Goal: Task Accomplishment & Management: Manage account settings

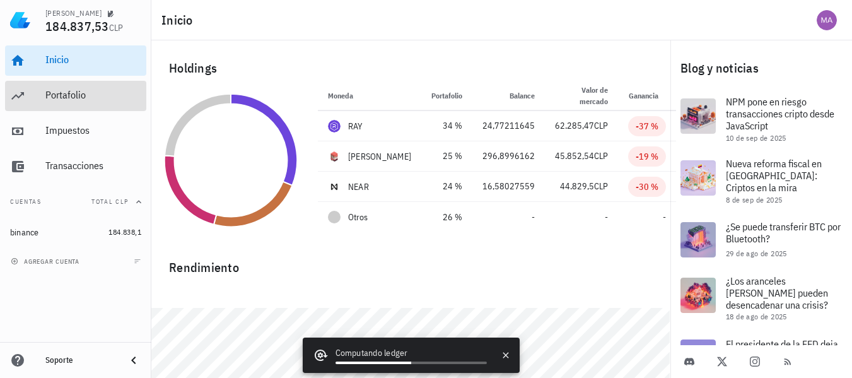
click at [126, 103] on div "Portafolio" at bounding box center [93, 95] width 96 height 28
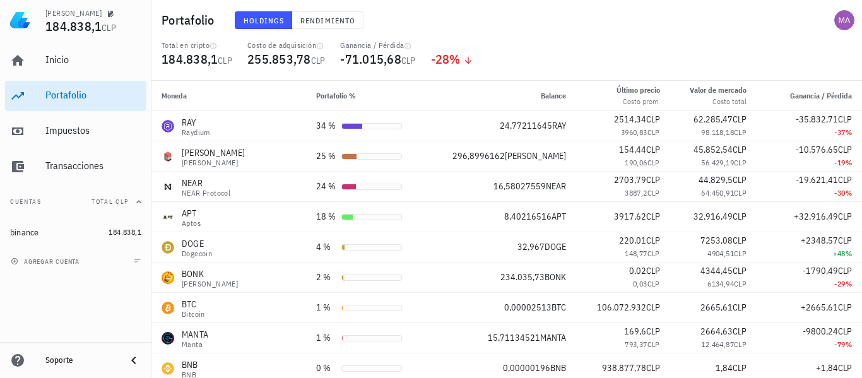
click at [328, 47] on div "Costo de adquisición 255.853,78 CLP" at bounding box center [286, 60] width 93 height 40
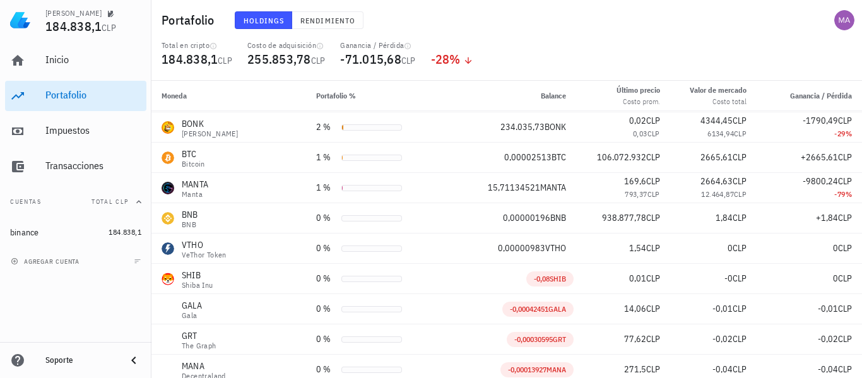
scroll to position [151, 0]
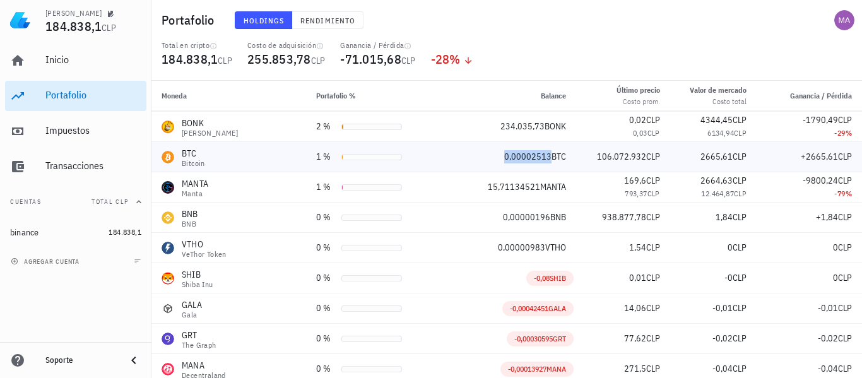
click at [504, 157] on span "0,00002513" at bounding box center [527, 156] width 47 height 11
click at [184, 153] on div "BTC" at bounding box center [193, 153] width 23 height 13
click at [406, 57] on span "CLP" at bounding box center [408, 60] width 15 height 11
click at [322, 47] on icon "button" at bounding box center [320, 46] width 8 height 8
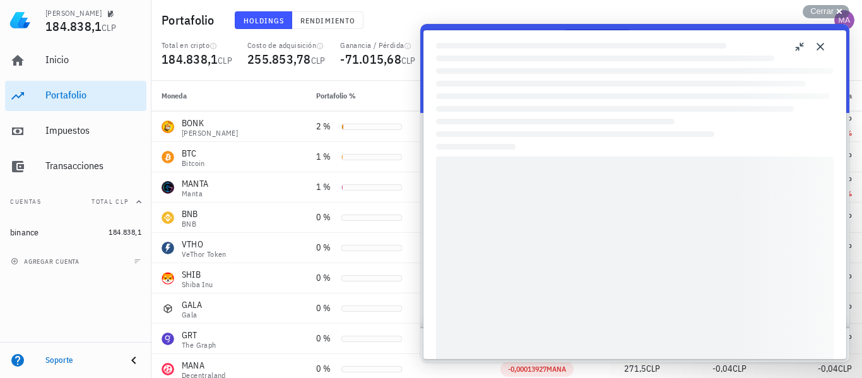
scroll to position [0, 0]
click at [831, 8] on span "Cerrar" at bounding box center [821, 10] width 23 height 9
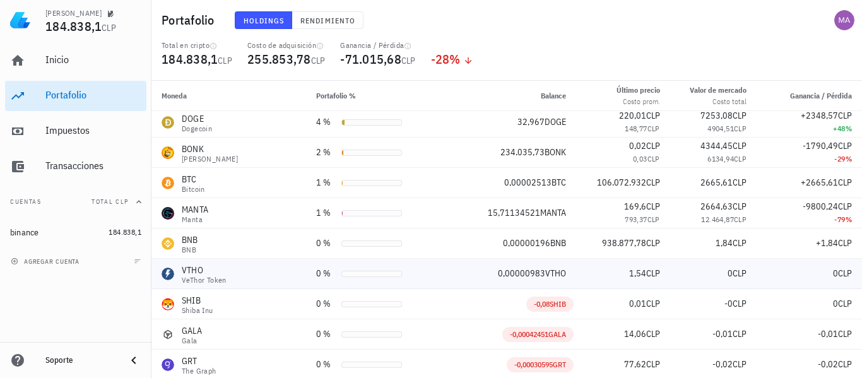
scroll to position [124, 0]
click at [500, 148] on span "234.035,73" at bounding box center [522, 152] width 44 height 11
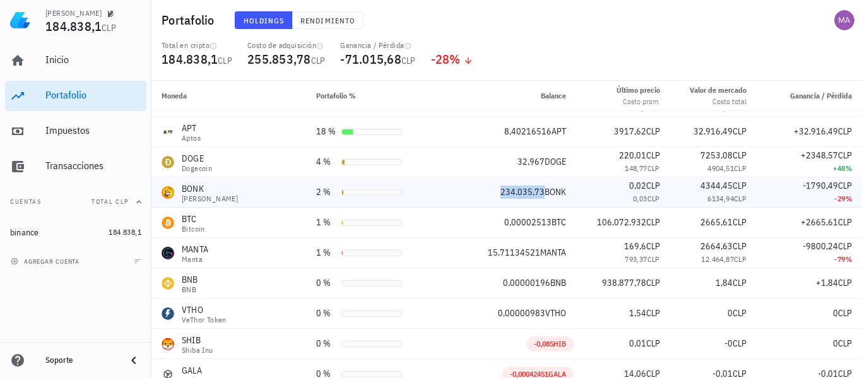
scroll to position [75, 0]
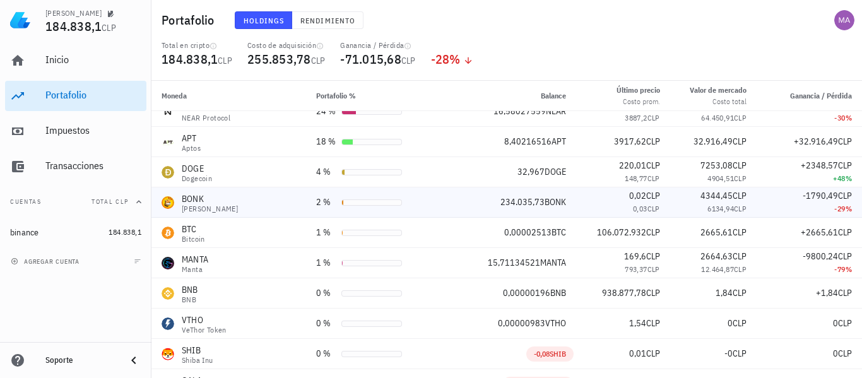
click at [586, 206] on div "0,03 CLP" at bounding box center [623, 208] width 74 height 13
click at [544, 168] on span "DOGE" at bounding box center [554, 171] width 21 height 11
click at [488, 168] on div "32,967 DOGE" at bounding box center [500, 171] width 131 height 13
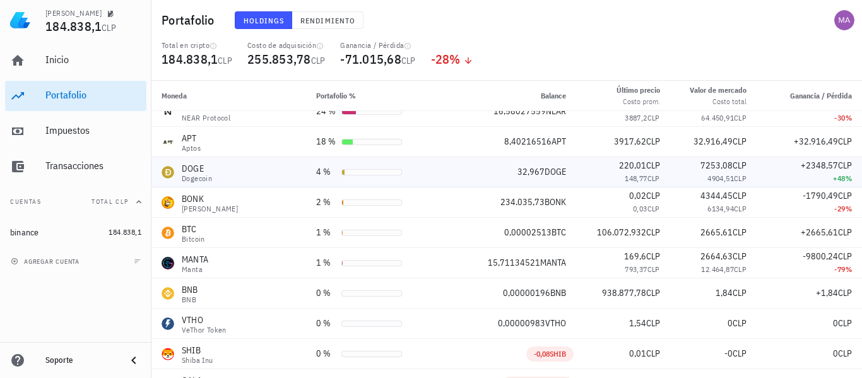
click at [488, 168] on div "32,967 DOGE" at bounding box center [500, 171] width 131 height 13
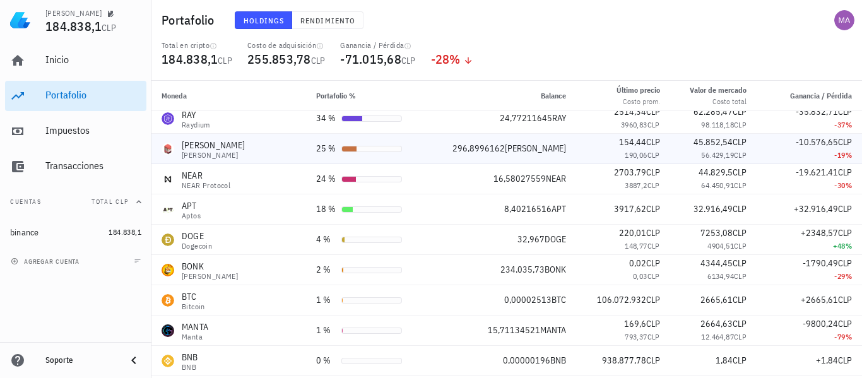
scroll to position [0, 0]
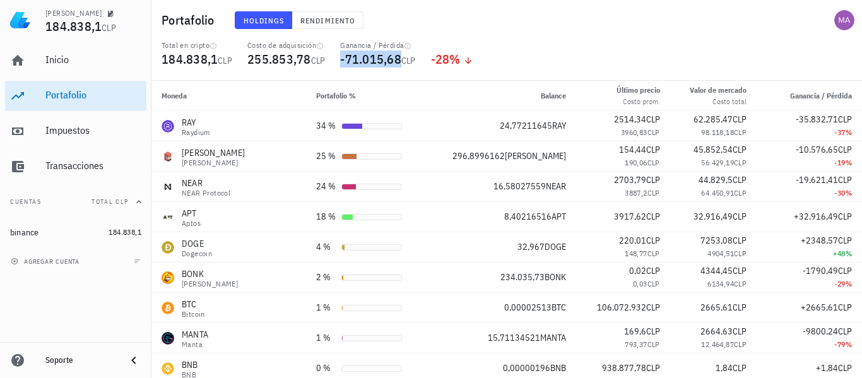
click at [375, 57] on span "-71.015,68" at bounding box center [370, 58] width 61 height 17
click at [375, 47] on div "Ganancia / Pérdida" at bounding box center [377, 45] width 75 height 10
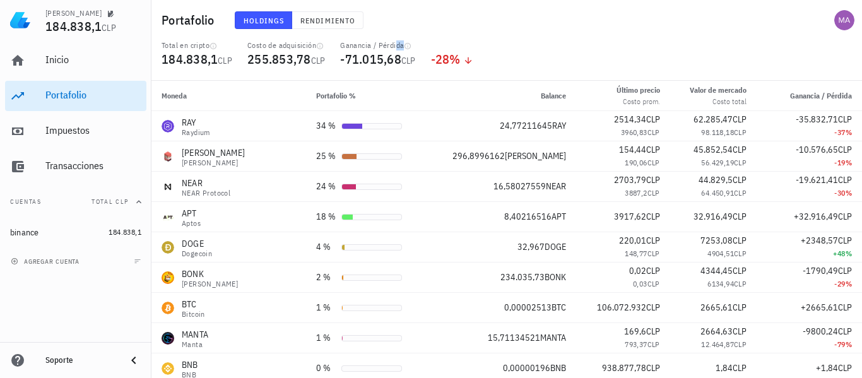
click at [375, 47] on div "Ganancia / Pérdida" at bounding box center [377, 45] width 75 height 10
click at [378, 46] on div "Ganancia / Pérdida" at bounding box center [377, 45] width 75 height 10
click at [372, 58] on span "-71.015,68" at bounding box center [370, 58] width 61 height 17
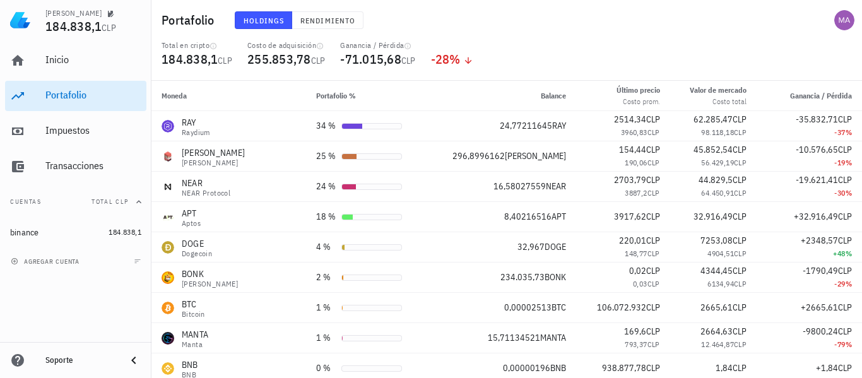
click at [377, 44] on div "Ganancia / Pérdida" at bounding box center [377, 45] width 75 height 10
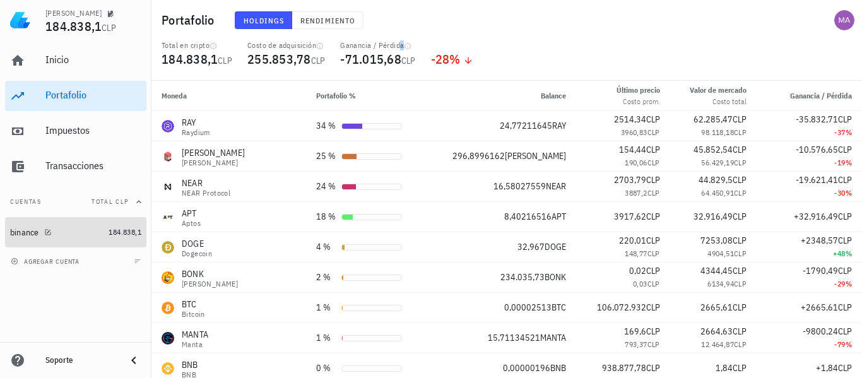
click at [47, 227] on div at bounding box center [45, 231] width 13 height 11
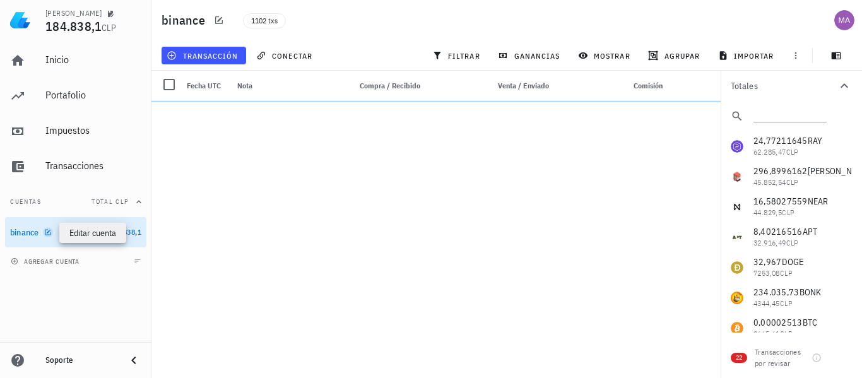
click at [50, 235] on icon "button" at bounding box center [48, 232] width 6 height 6
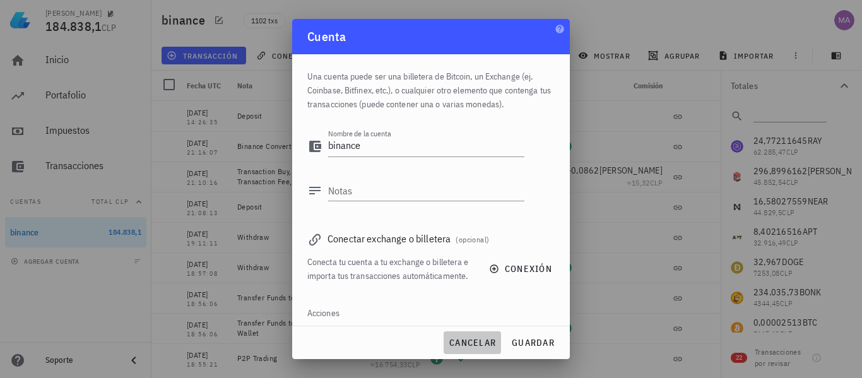
click at [477, 339] on span "cancelar" at bounding box center [471, 342] width 47 height 11
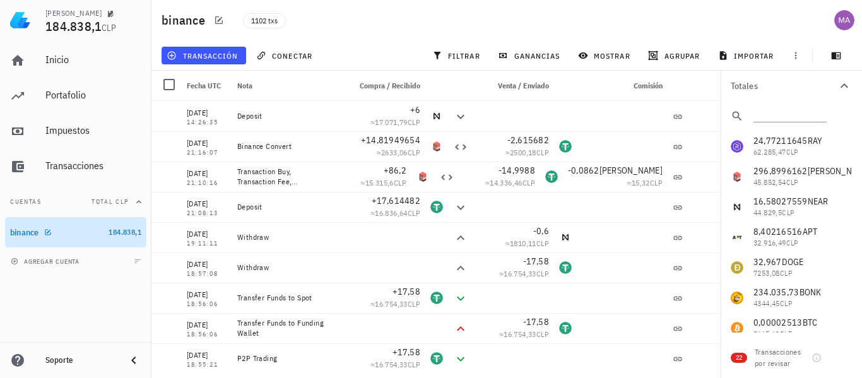
click at [28, 241] on div "binance" at bounding box center [56, 232] width 93 height 27
click at [50, 232] on icon "button" at bounding box center [48, 232] width 8 height 8
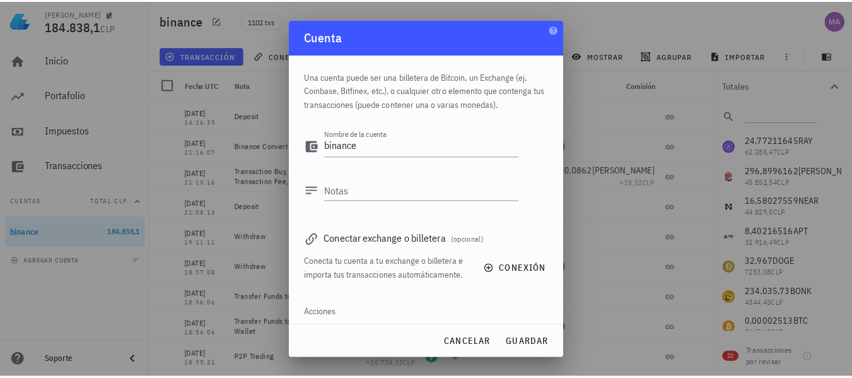
scroll to position [47, 0]
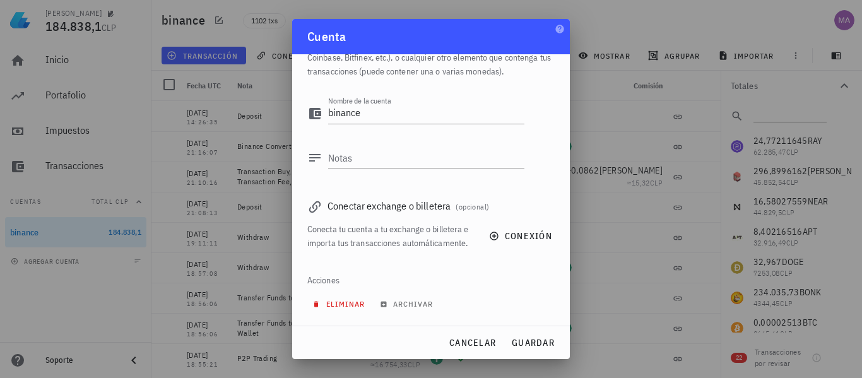
click at [349, 300] on span "eliminar" at bounding box center [340, 303] width 50 height 9
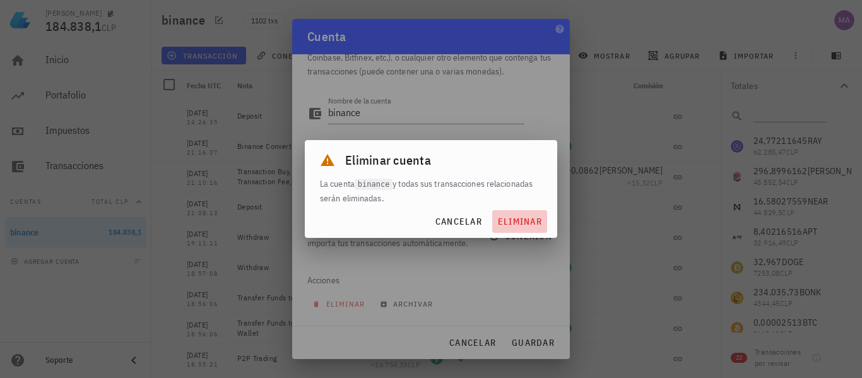
click at [519, 220] on span "eliminar" at bounding box center [519, 221] width 45 height 11
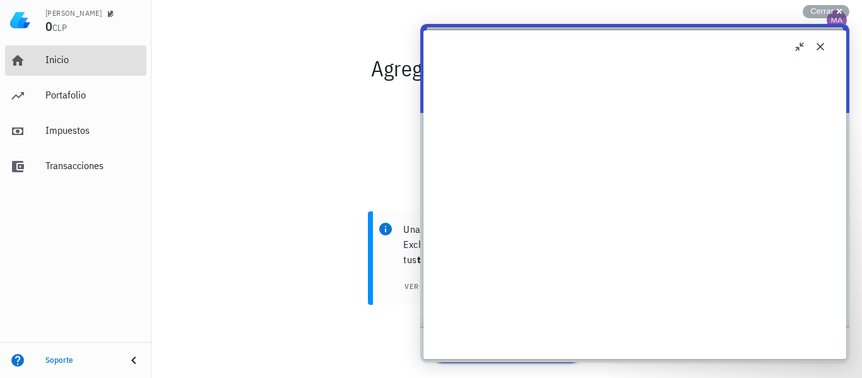
click at [79, 59] on div "Inicio" at bounding box center [93, 60] width 96 height 12
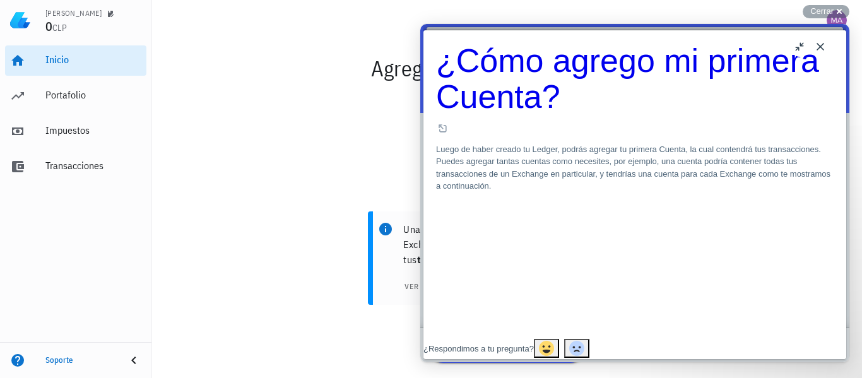
click at [821, 43] on button "Close" at bounding box center [820, 47] width 20 height 20
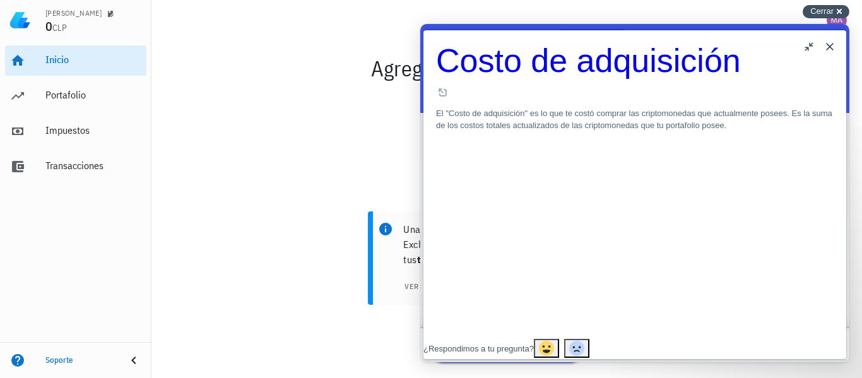
click at [823, 15] on span "Cerrar" at bounding box center [821, 10] width 23 height 9
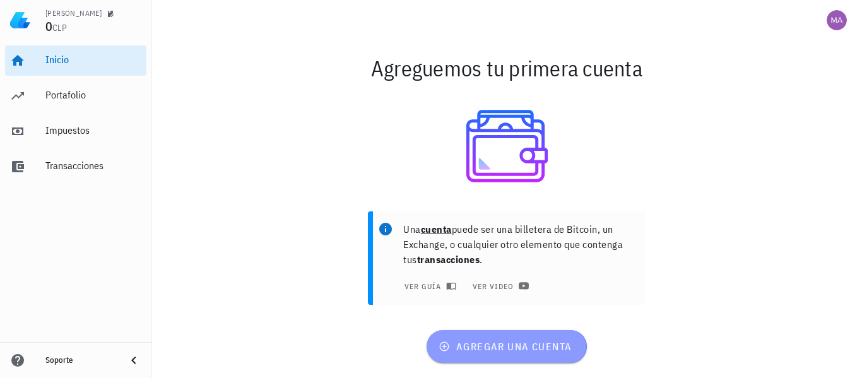
click at [549, 332] on button "agregar una cuenta" at bounding box center [506, 346] width 160 height 33
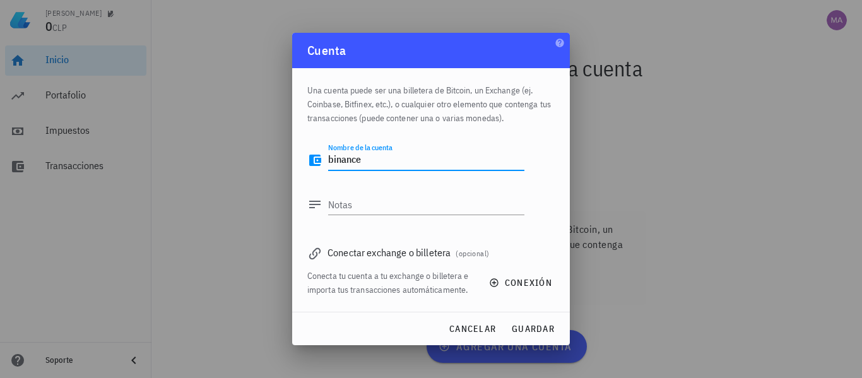
type textarea "binance"
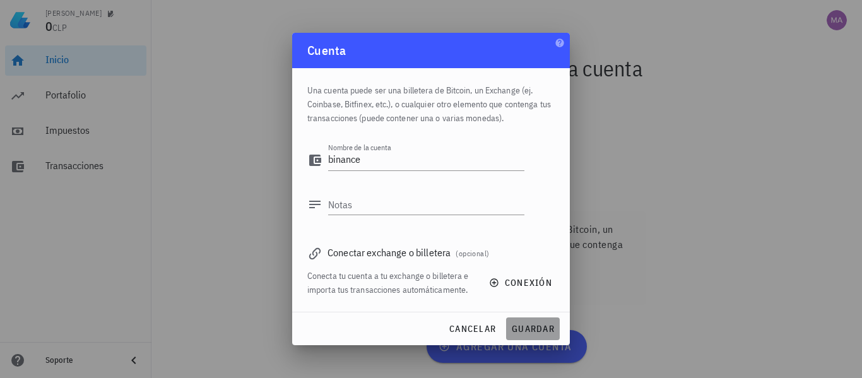
click at [531, 320] on button "guardar" at bounding box center [533, 328] width 54 height 23
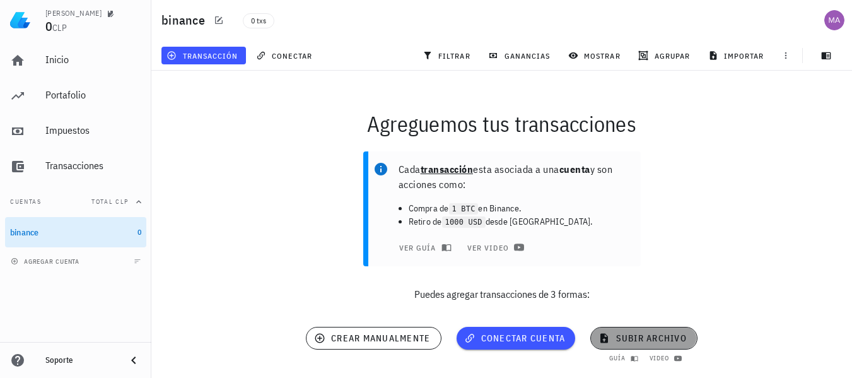
click at [616, 339] on span "subir archivo" at bounding box center [643, 337] width 85 height 11
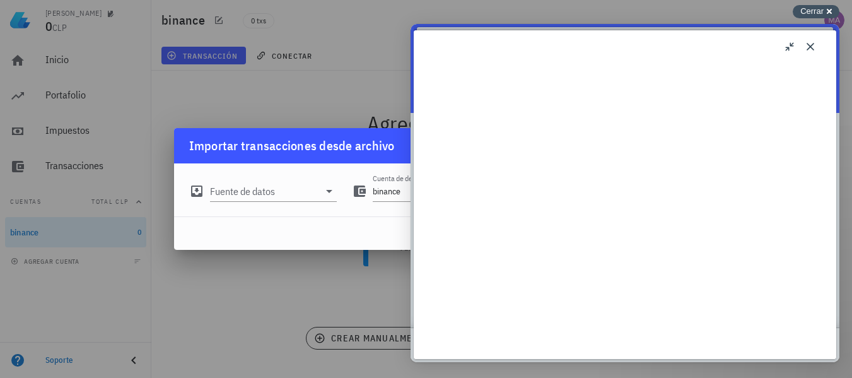
click at [809, 9] on span "Cerrar" at bounding box center [811, 10] width 23 height 9
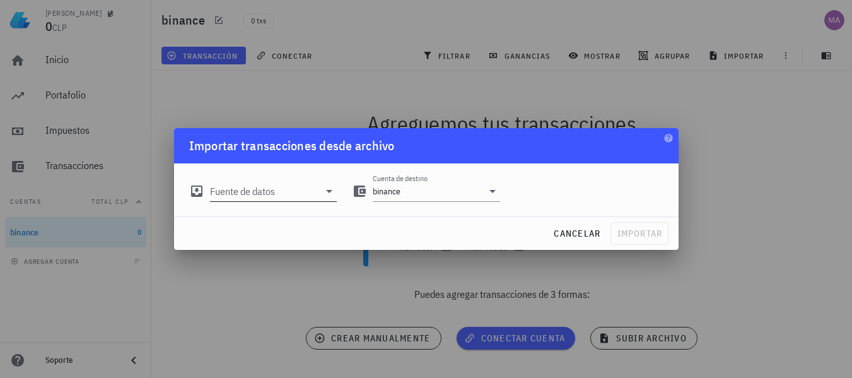
click at [288, 190] on input "Fuente de datos" at bounding box center [265, 191] width 110 height 20
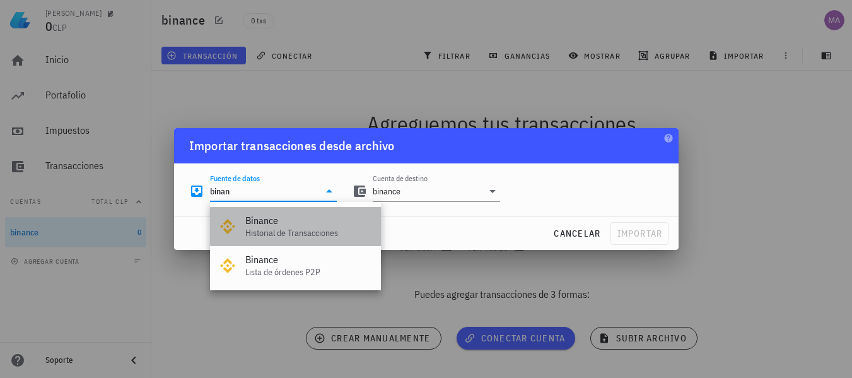
click at [330, 227] on div "Binance Historial de Transacciones" at bounding box center [308, 226] width 126 height 39
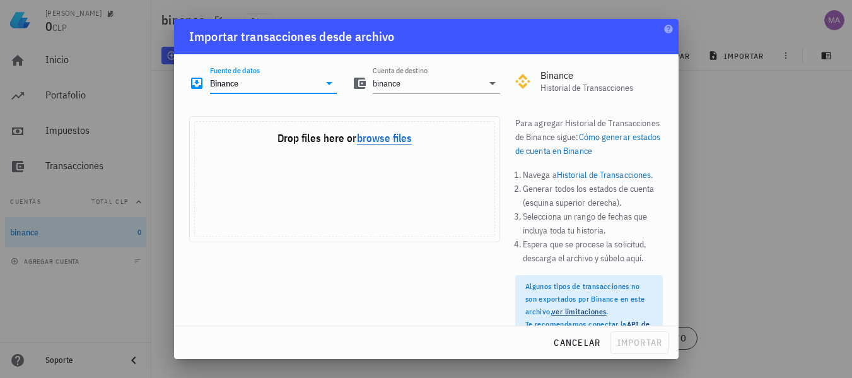
type input "Binance"
click at [388, 135] on button "browse files" at bounding box center [384, 138] width 55 height 11
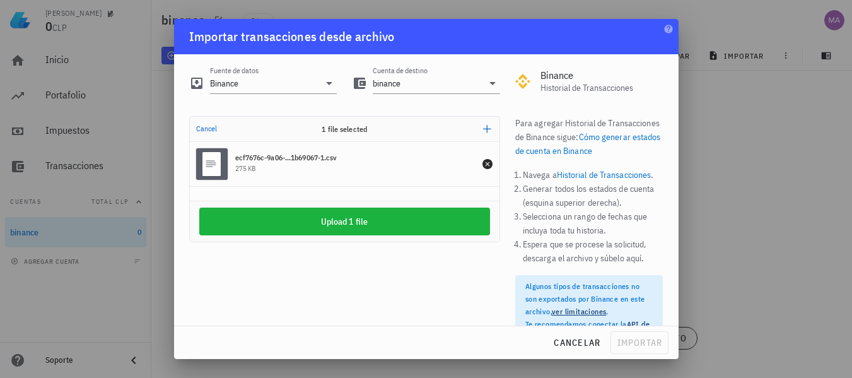
click at [530, 202] on li "Generar todos los estados de cuenta (esquina superior derecha)." at bounding box center [593, 196] width 141 height 28
click at [458, 281] on div "Drop your files here Cancel 1 file selected Add more ecf7676c-9a06-...1b69067-1…" at bounding box center [345, 243] width 326 height 270
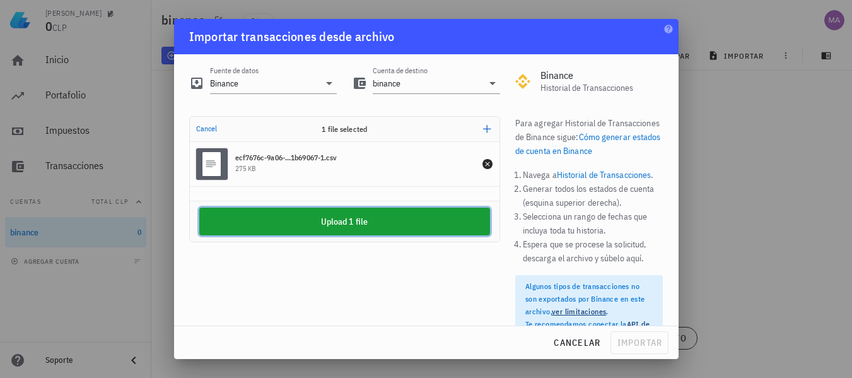
click at [446, 214] on button "Upload 1 file" at bounding box center [344, 221] width 291 height 28
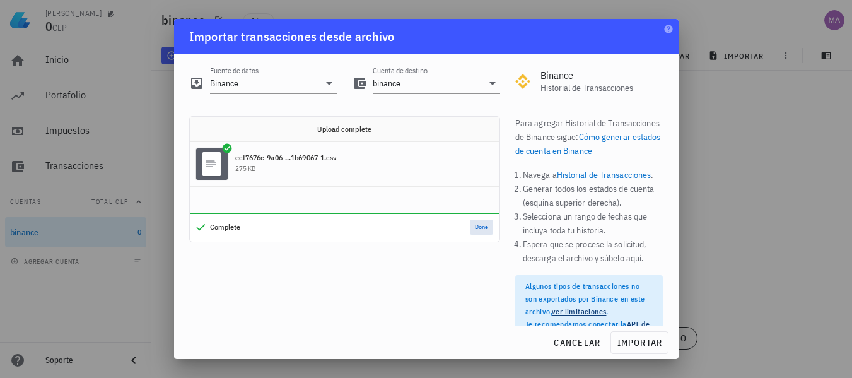
scroll to position [61, 0]
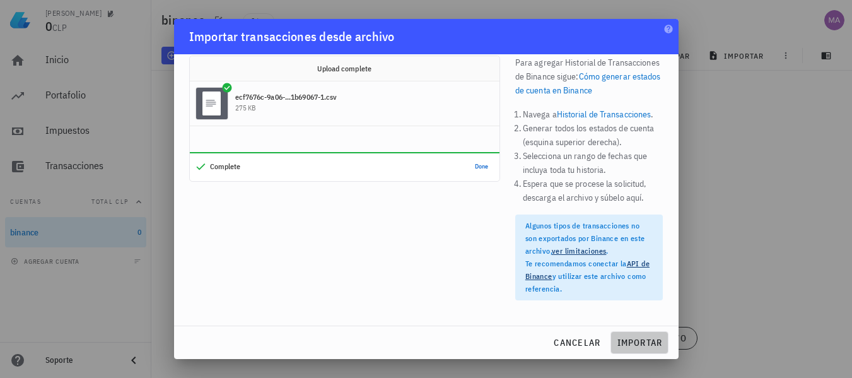
click at [638, 336] on button "importar" at bounding box center [639, 342] width 57 height 23
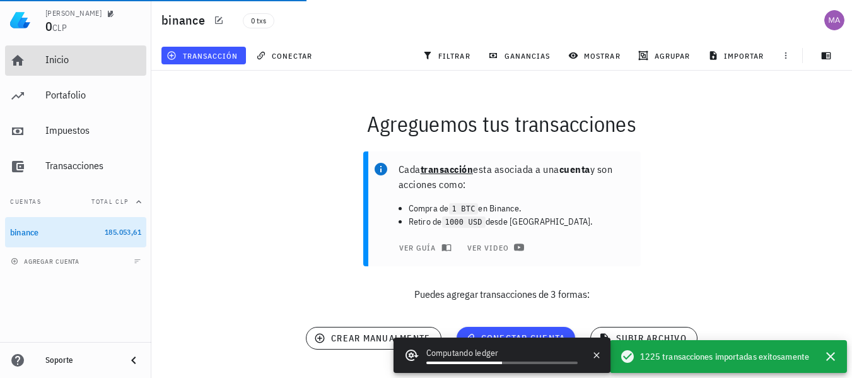
click at [73, 54] on div "Inicio" at bounding box center [93, 60] width 96 height 12
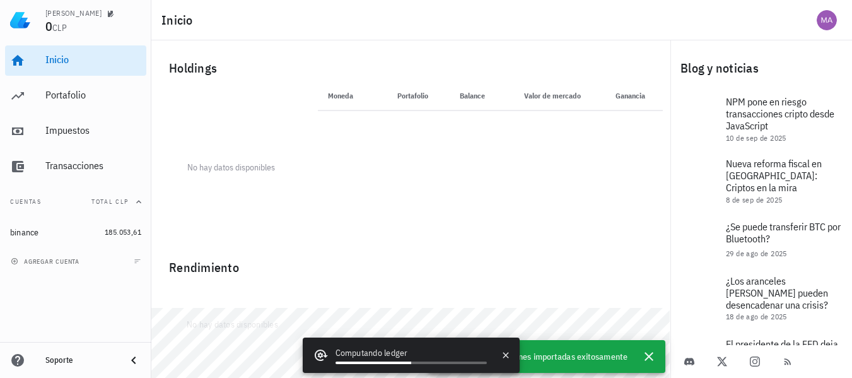
scroll to position [46, 0]
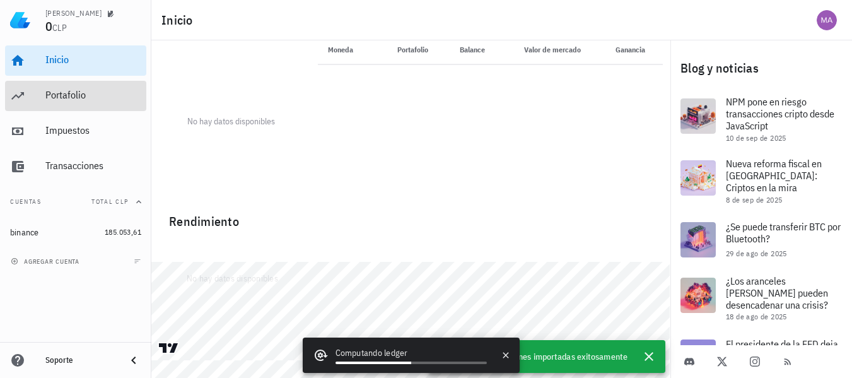
click at [89, 104] on div "Portafolio" at bounding box center [93, 95] width 96 height 28
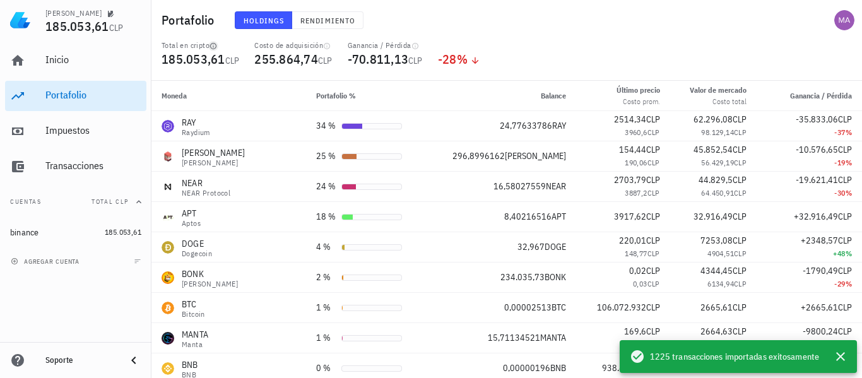
click at [213, 45] on icon "button" at bounding box center [213, 46] width 8 height 8
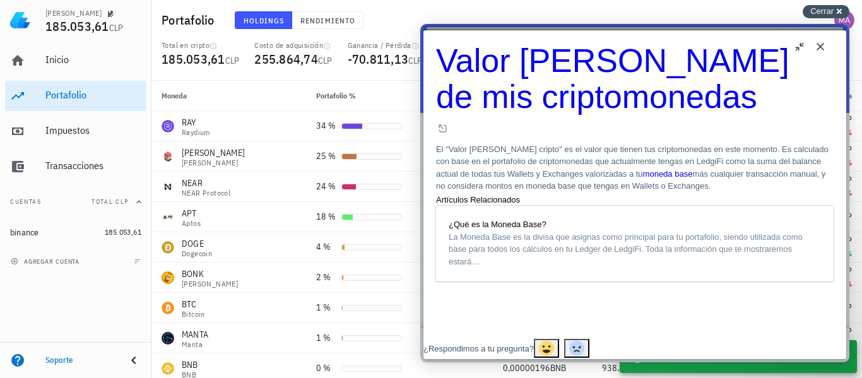
click at [819, 7] on span "Cerrar" at bounding box center [821, 10] width 23 height 9
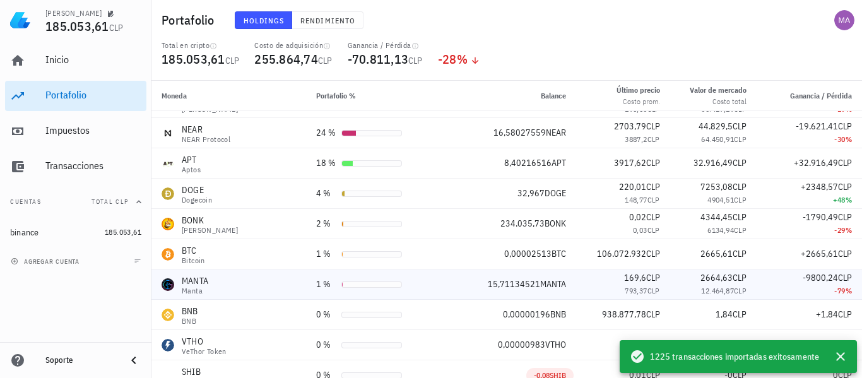
scroll to position [56, 0]
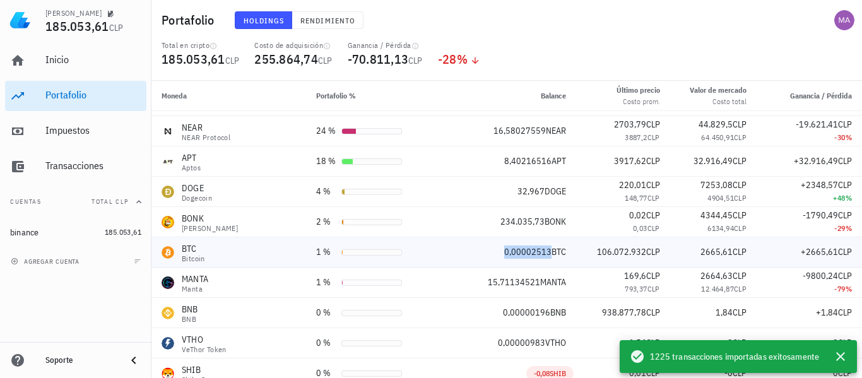
click at [504, 248] on span "0,00002513" at bounding box center [527, 251] width 47 height 11
click at [611, 243] on td "106.072.932 CLP" at bounding box center [623, 252] width 94 height 30
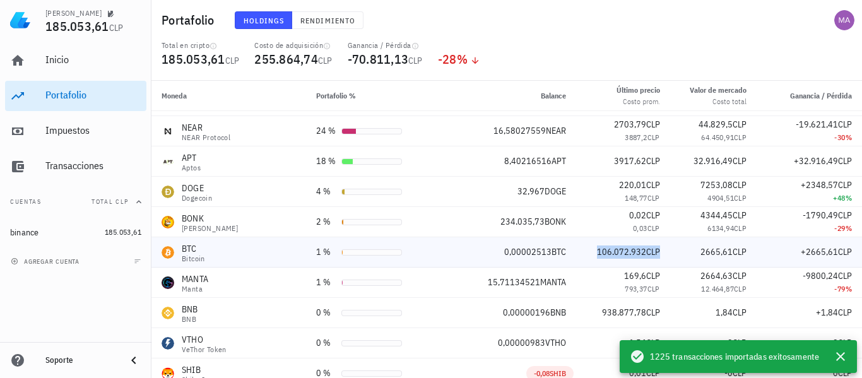
click at [611, 243] on td "106.072.932 CLP" at bounding box center [623, 252] width 94 height 30
click at [580, 243] on td "106.072.932 CLP" at bounding box center [623, 252] width 94 height 30
click at [842, 361] on icon "button" at bounding box center [840, 356] width 15 height 15
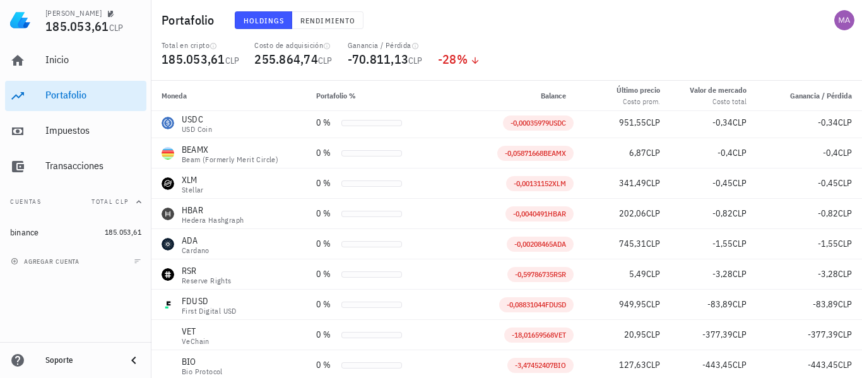
scroll to position [641, 0]
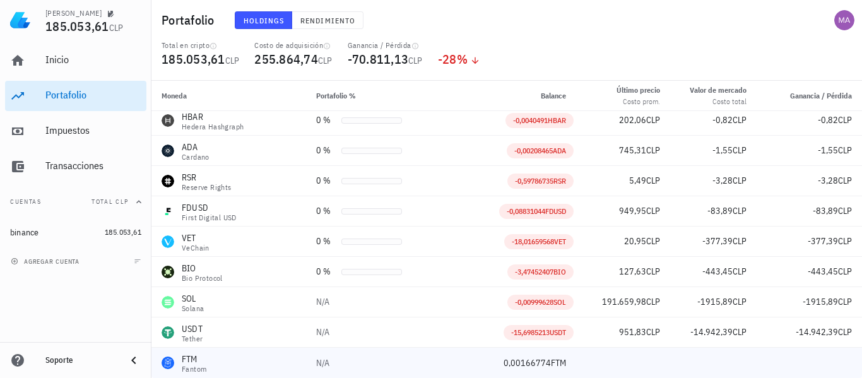
click at [551, 360] on span "FTM" at bounding box center [558, 362] width 15 height 11
click at [576, 360] on td at bounding box center [623, 363] width 94 height 30
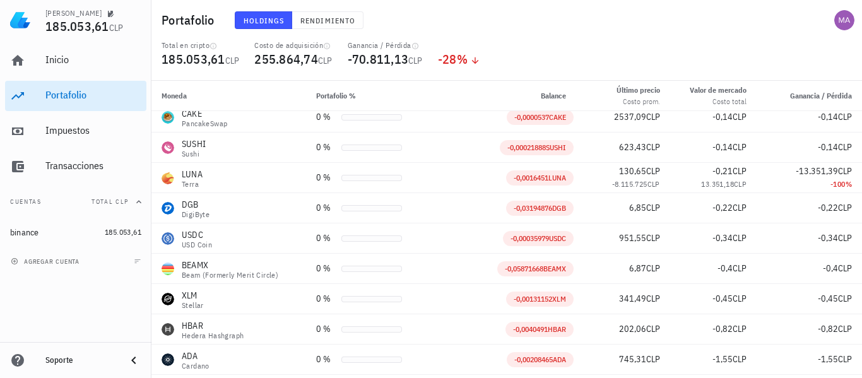
scroll to position [431, 0]
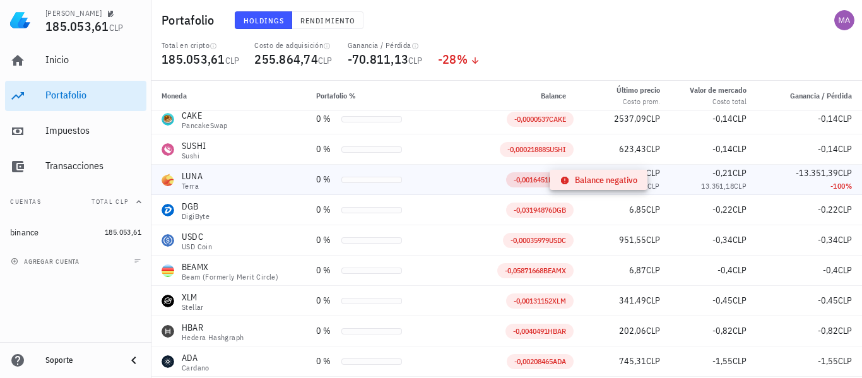
click at [548, 178] on span "LUNA" at bounding box center [557, 179] width 18 height 9
click at [612, 189] on span "-8.115.725" at bounding box center [629, 185] width 35 height 9
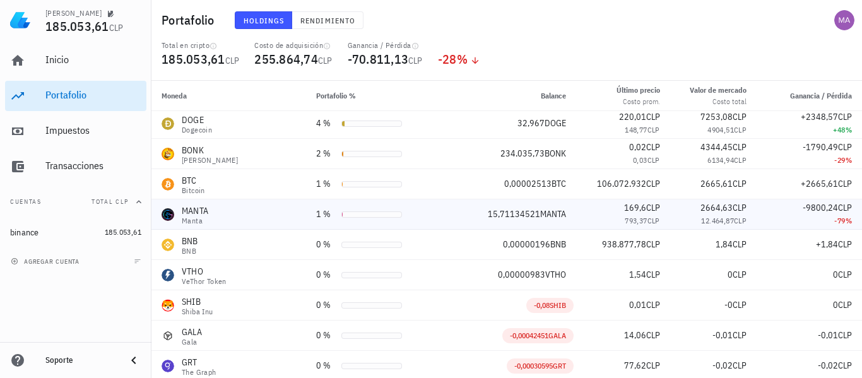
scroll to position [0, 0]
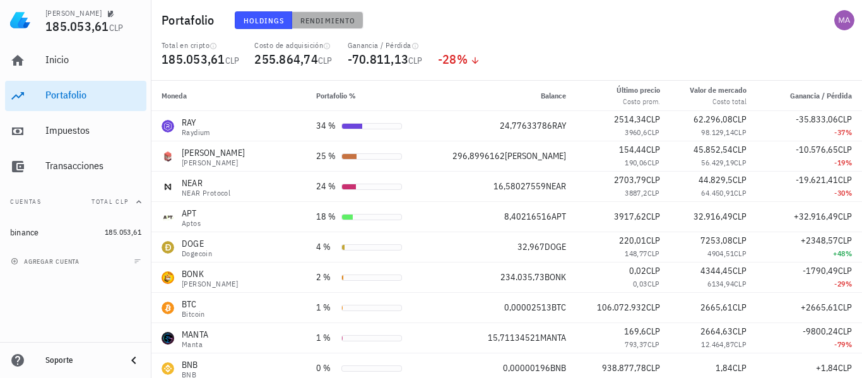
click at [326, 18] on span "Rendimiento" at bounding box center [328, 20] width 56 height 9
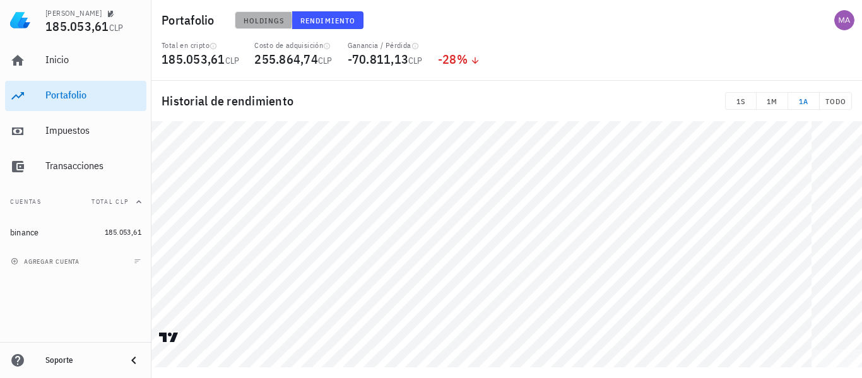
click at [280, 28] on button "Holdings" at bounding box center [264, 20] width 58 height 18
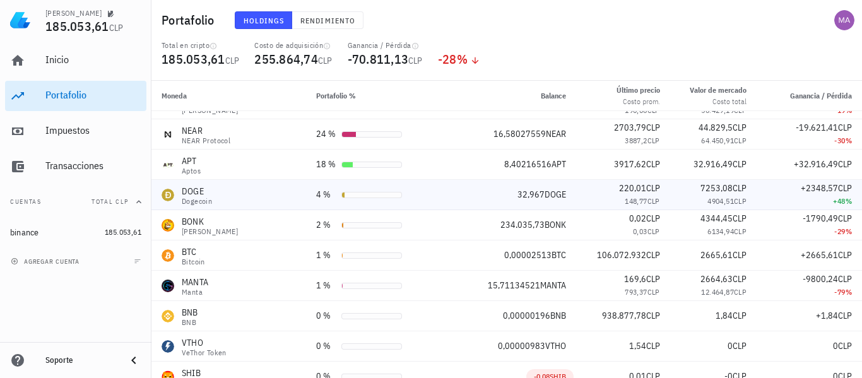
scroll to position [52, 0]
click at [619, 191] on span "220,01" at bounding box center [632, 188] width 27 height 11
click at [700, 190] on span "7253,08" at bounding box center [716, 188] width 32 height 11
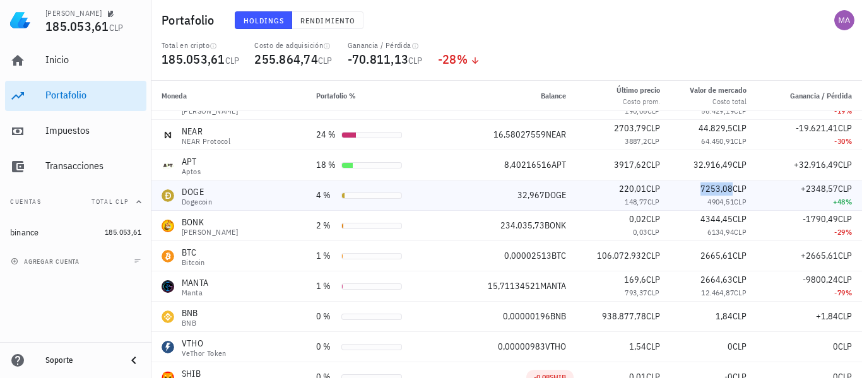
click at [700, 190] on span "7253,08" at bounding box center [716, 188] width 32 height 11
click at [707, 202] on span "4904,51" at bounding box center [720, 201] width 26 height 9
click at [707, 197] on span "4904,51" at bounding box center [720, 201] width 26 height 9
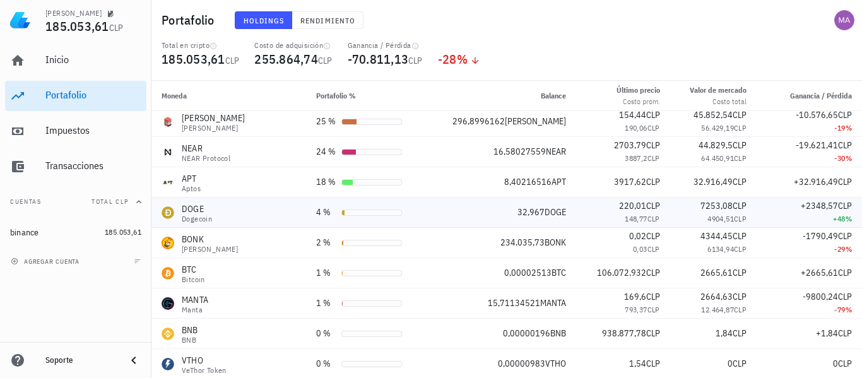
scroll to position [0, 0]
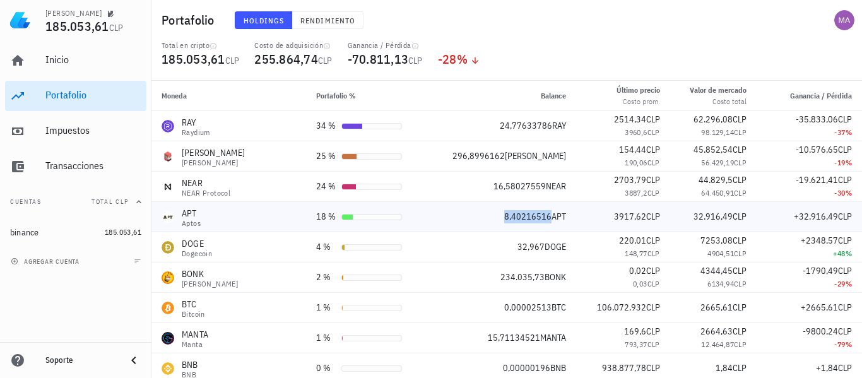
click at [504, 213] on span "8,40216516" at bounding box center [527, 216] width 47 height 11
click at [462, 211] on div "8,40216516 APT" at bounding box center [500, 216] width 131 height 13
click at [330, 47] on icon "button" at bounding box center [327, 46] width 8 height 8
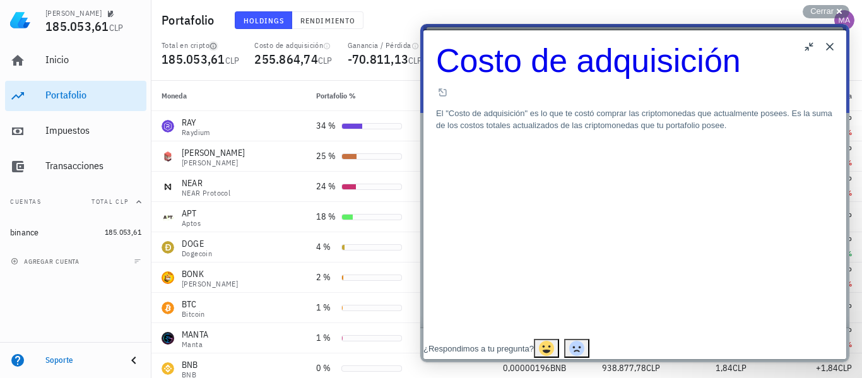
click at [214, 45] on icon "button" at bounding box center [213, 46] width 8 height 8
